Goal: Task Accomplishment & Management: Manage account settings

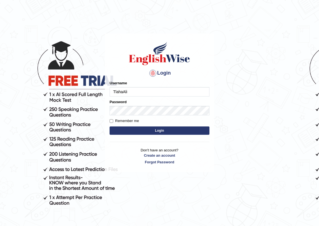
click at [130, 92] on input "TlahaAli" at bounding box center [160, 91] width 100 height 9
type input "T"
type input "TalhaAli"
click at [179, 130] on button "Login" at bounding box center [160, 130] width 100 height 8
